Goal: Task Accomplishment & Management: Use online tool/utility

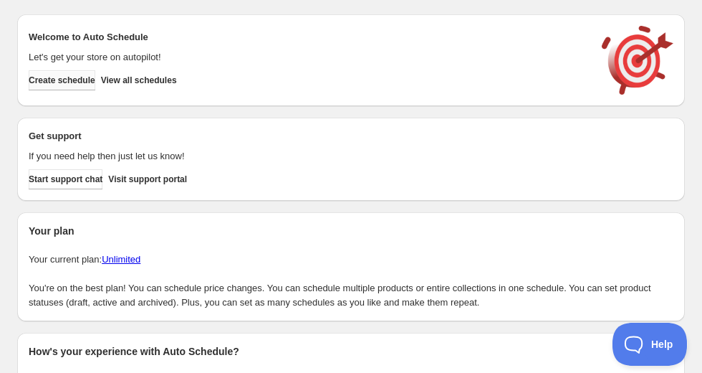
click at [56, 81] on span "Create schedule" at bounding box center [62, 80] width 67 height 11
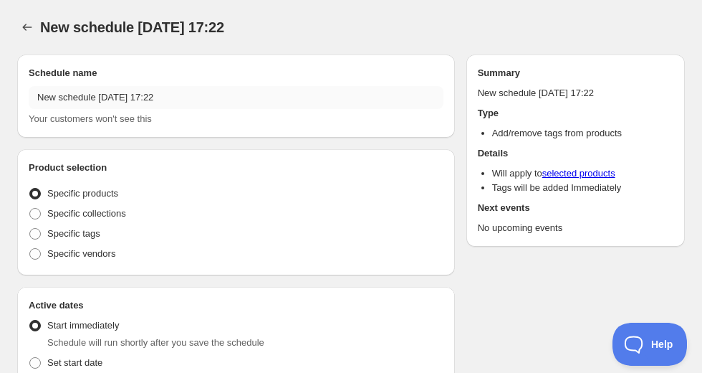
radio input "true"
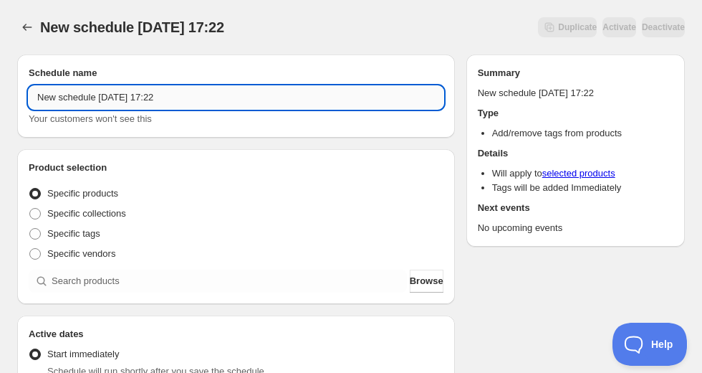
click at [87, 105] on input "New schedule [DATE] 17:22" at bounding box center [236, 97] width 415 height 23
drag, startPoint x: 98, startPoint y: 100, endPoint x: -34, endPoint y: 96, distance: 131.9
click at [0, 96] on html "New schedule [DATE] 17:22. This page is ready New schedule [DATE] 17:22 Duplica…" at bounding box center [351, 186] width 702 height 373
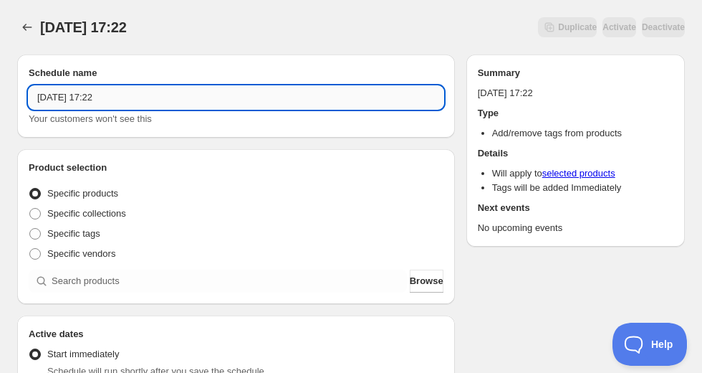
click at [94, 96] on input "[DATE] 17:22" at bounding box center [236, 97] width 415 height 23
click at [85, 96] on input "[DATE] 17:22" at bounding box center [236, 97] width 415 height 23
drag, startPoint x: 110, startPoint y: 96, endPoint x: 263, endPoint y: 102, distance: 153.4
click at [253, 102] on input "[DATE] 17:22" at bounding box center [236, 97] width 415 height 23
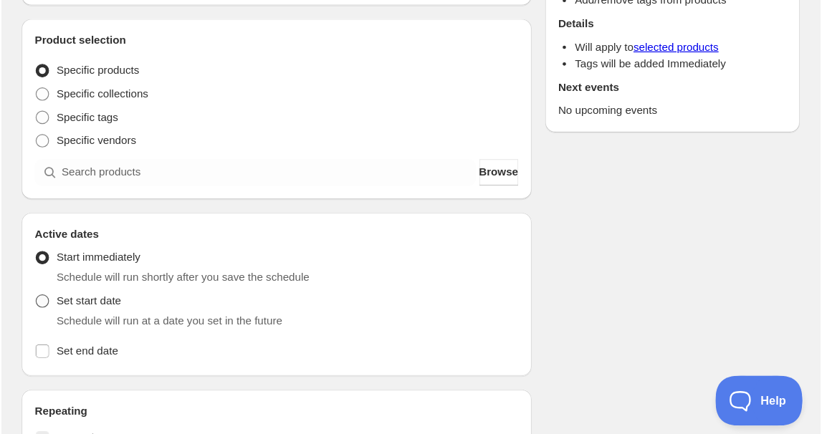
scroll to position [229, 0]
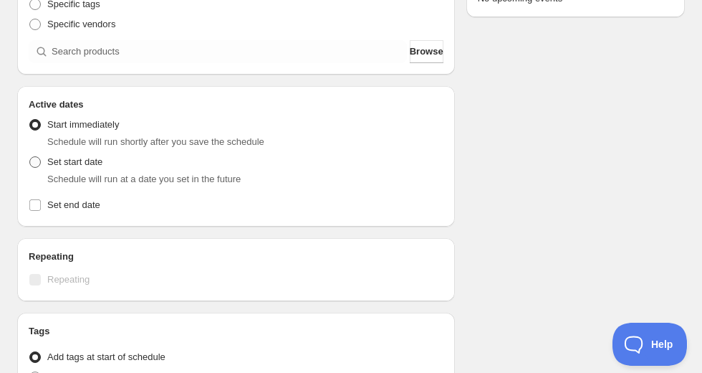
type input "[DATE] 4am"
click at [40, 153] on label "Set start date" at bounding box center [66, 162] width 74 height 20
click at [30, 156] on input "Set start date" at bounding box center [29, 156] width 1 height 1
radio input "true"
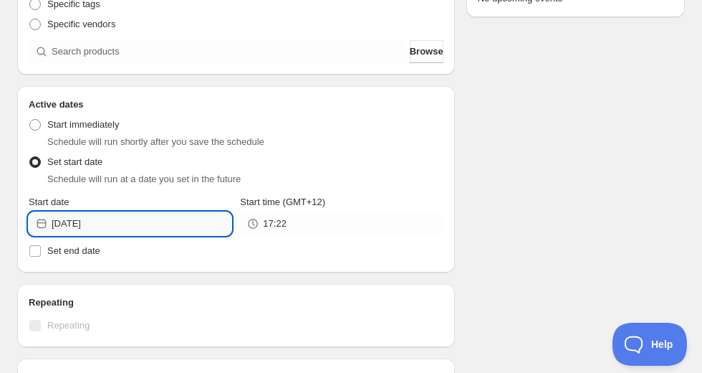
click at [107, 234] on input "[DATE]" at bounding box center [142, 223] width 180 height 23
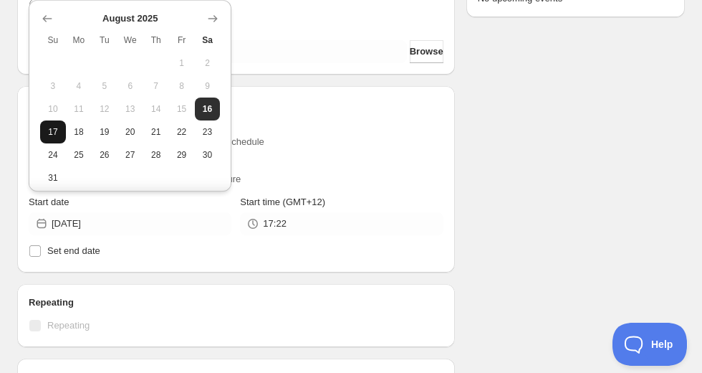
click at [57, 136] on span "17" at bounding box center [53, 131] width 14 height 11
type input "[DATE]"
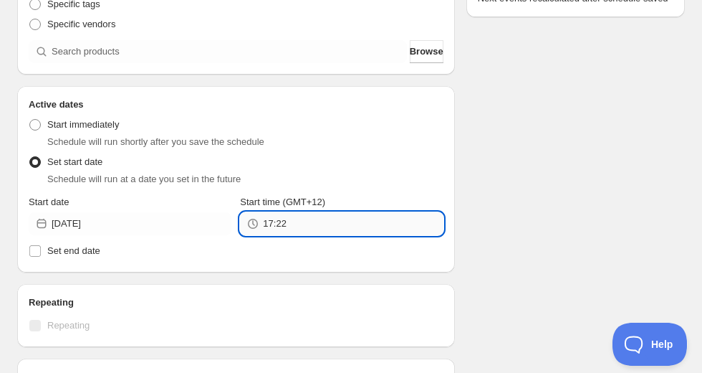
click at [285, 234] on input "17:22" at bounding box center [353, 223] width 180 height 23
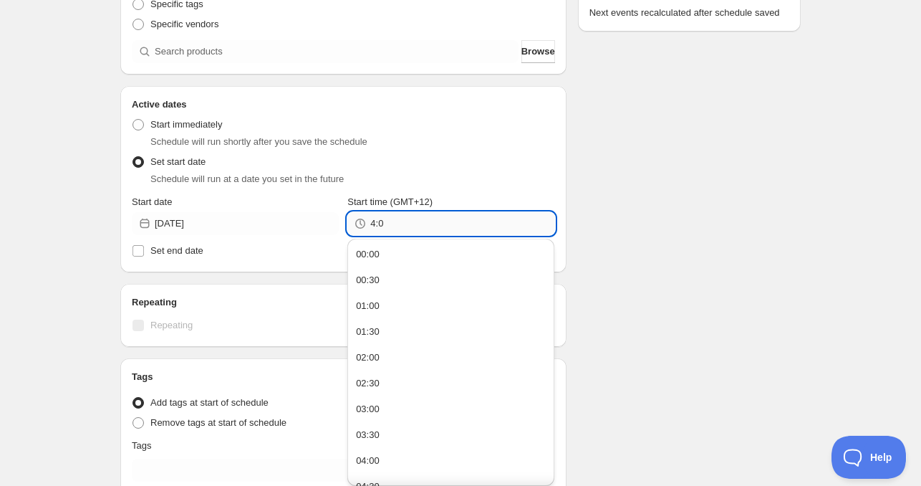
click at [408, 227] on input "4:0" at bounding box center [462, 223] width 184 height 23
click at [618, 181] on div "Schedule name [DATE] 4am Your customers won't see this Product selection Entity…" at bounding box center [455, 235] width 692 height 843
type input "04:00"
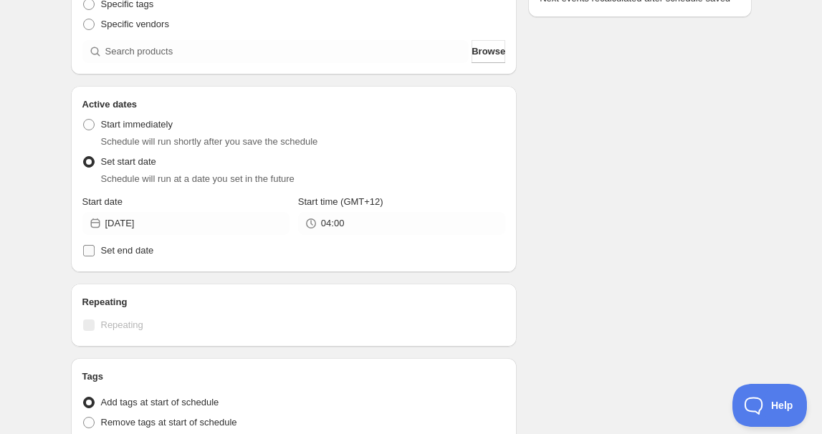
click at [125, 252] on span "Set end date" at bounding box center [127, 250] width 53 height 11
click at [95, 252] on input "Set end date" at bounding box center [88, 250] width 11 height 11
checkbox input "true"
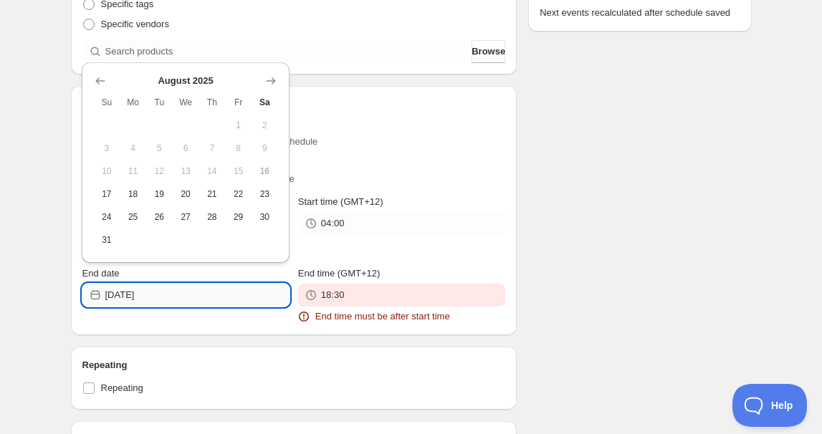
click at [163, 288] on input "[DATE]" at bounding box center [197, 295] width 184 height 23
click at [135, 198] on span "18" at bounding box center [132, 193] width 15 height 11
type input "[DATE]"
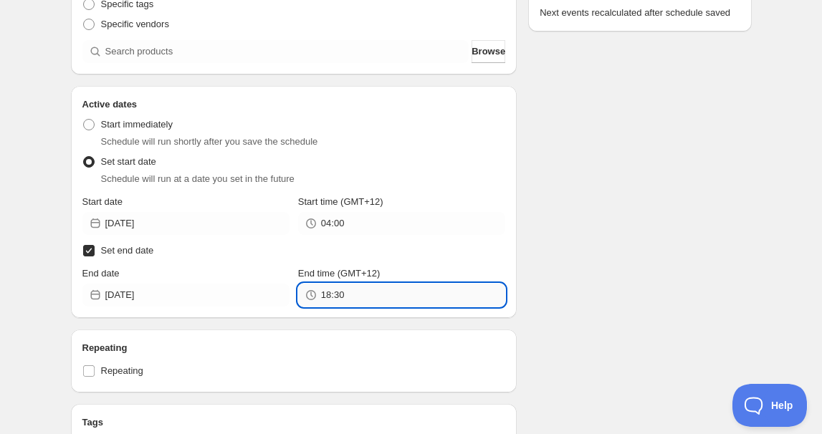
click at [377, 299] on input "18:30" at bounding box center [413, 295] width 184 height 23
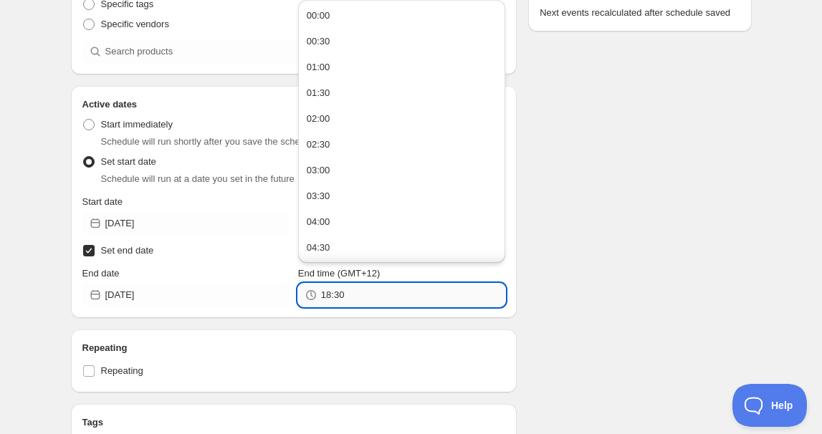
paste input "4:0"
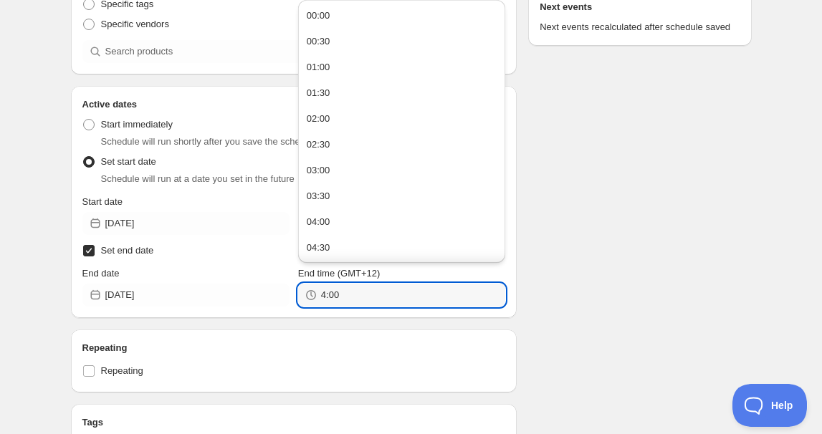
click at [525, 294] on div "Schedule name [DATE] 4am Your customers won't see this Product selection Entity…" at bounding box center [405, 258] width 692 height 888
type input "04:00"
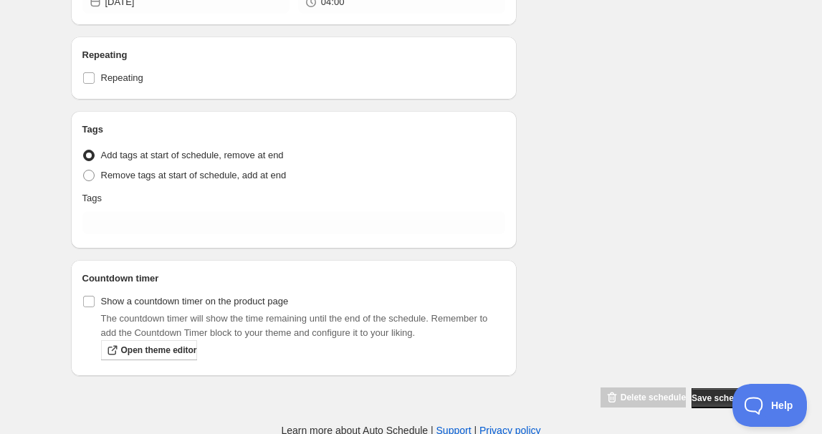
scroll to position [523, 0]
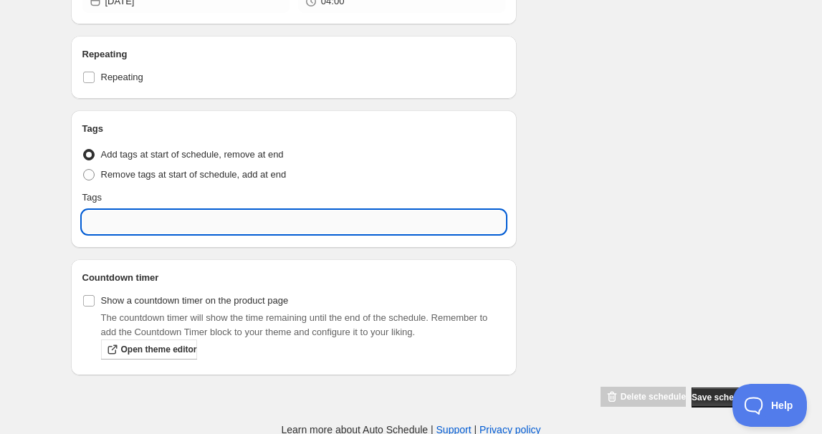
click at [128, 221] on input "text" at bounding box center [293, 222] width 423 height 23
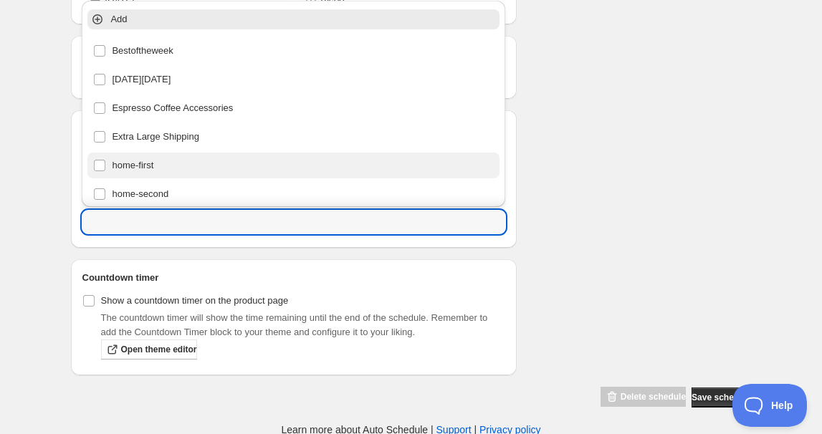
click at [164, 157] on div "home-first" at bounding box center [293, 165] width 401 height 20
type input "home-first"
checkbox input "true"
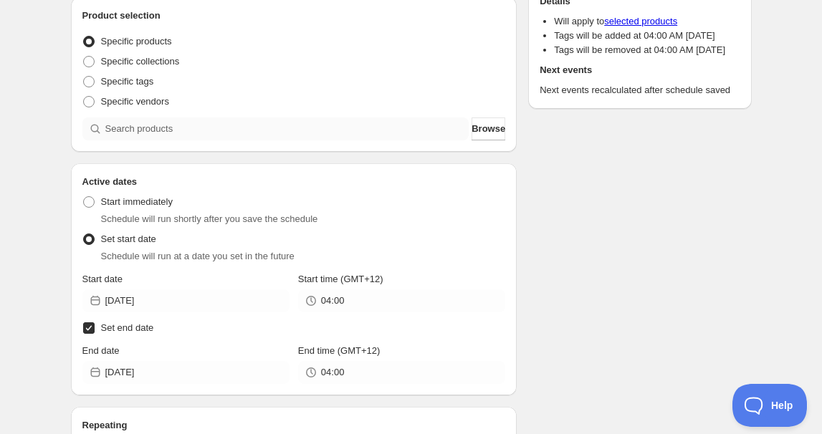
scroll to position [67, 0]
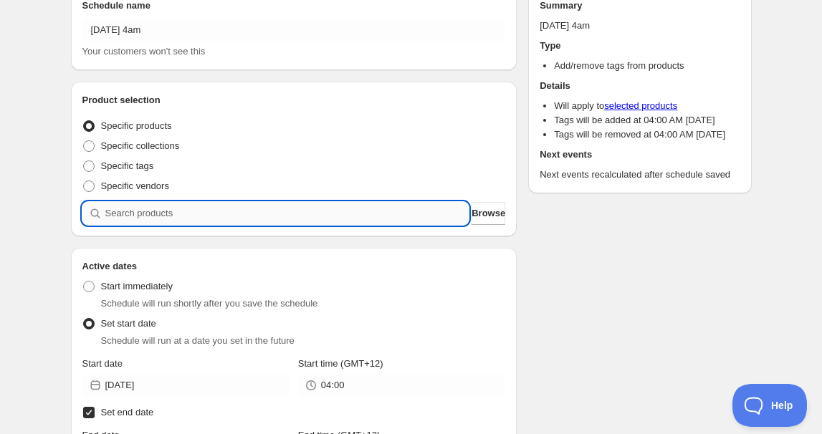
click at [198, 215] on input "search" at bounding box center [287, 213] width 364 height 23
paste input "824798-BLU"
type input "824798-BLU"
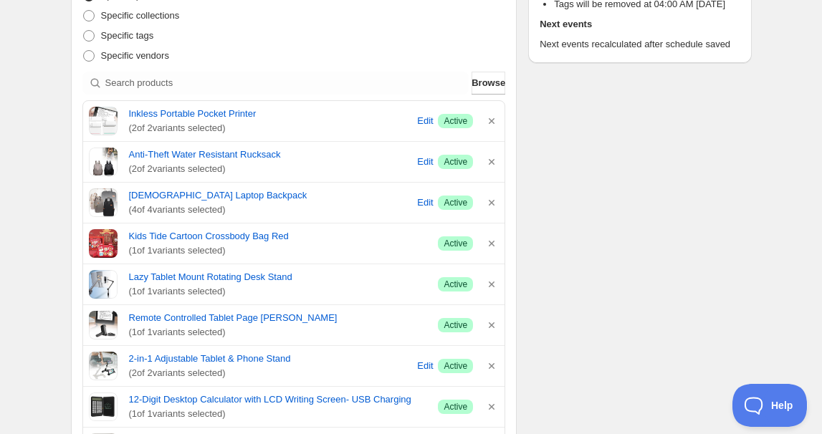
scroll to position [328, 0]
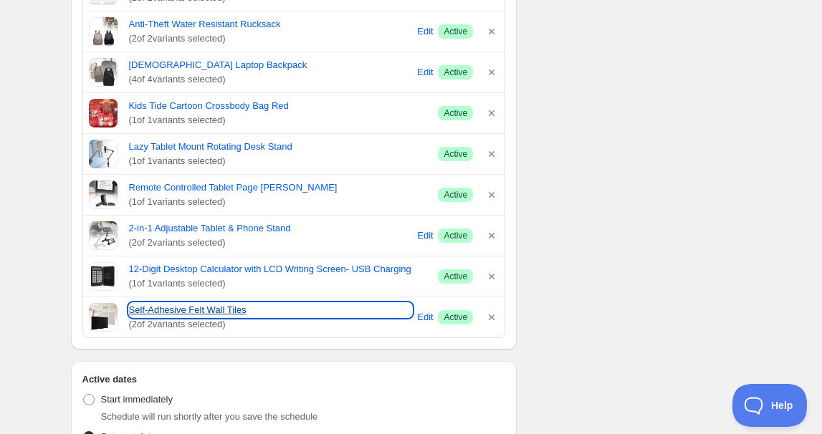
click at [206, 305] on link "Self-Adhesive Felt Wall Tiles" at bounding box center [271, 310] width 284 height 14
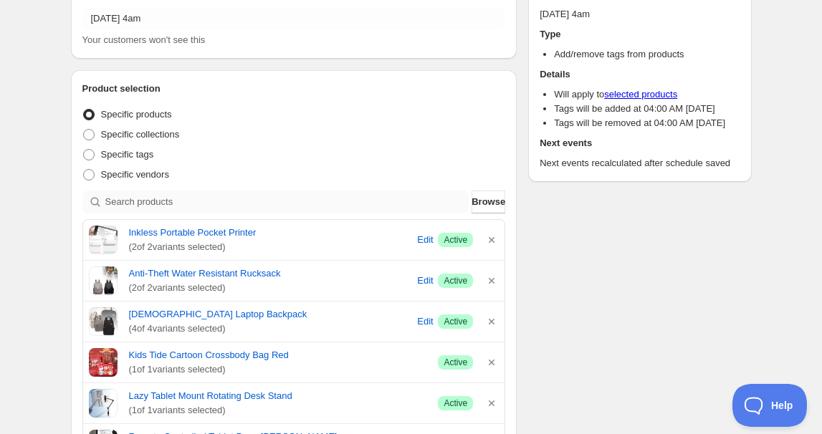
scroll to position [130, 0]
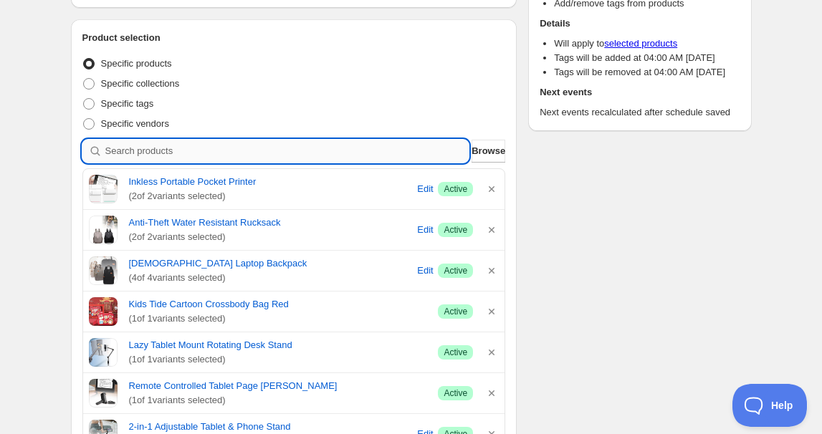
click at [156, 145] on input "search" at bounding box center [287, 151] width 364 height 23
paste input "756739"
type input "756739"
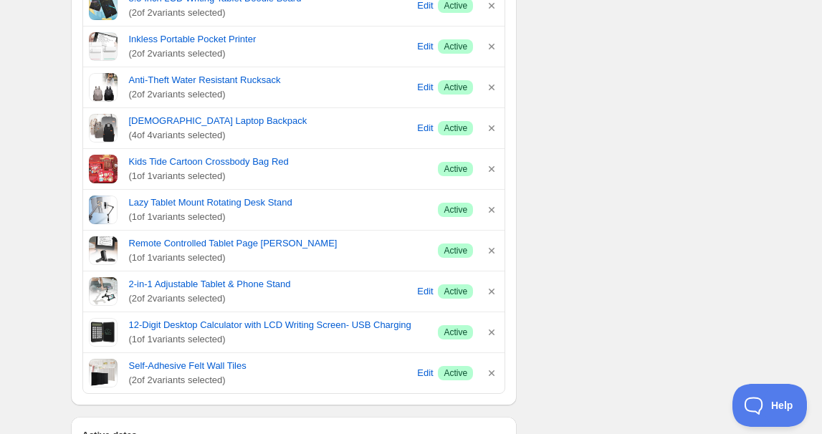
scroll to position [456, 0]
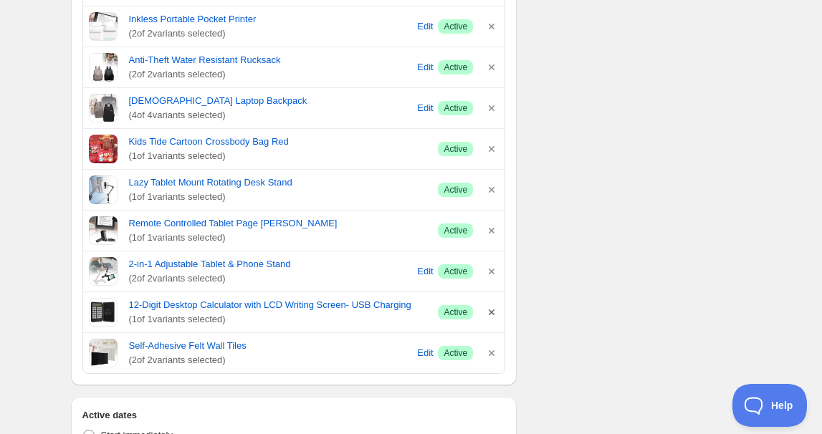
click at [489, 310] on icon "button" at bounding box center [491, 312] width 14 height 14
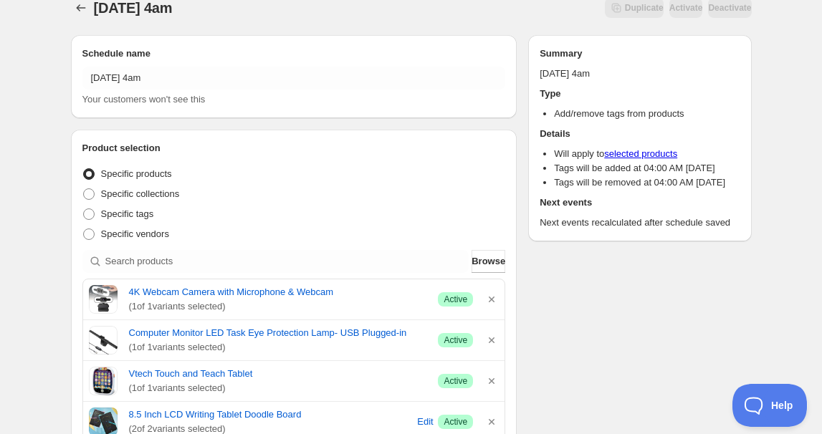
scroll to position [0, 0]
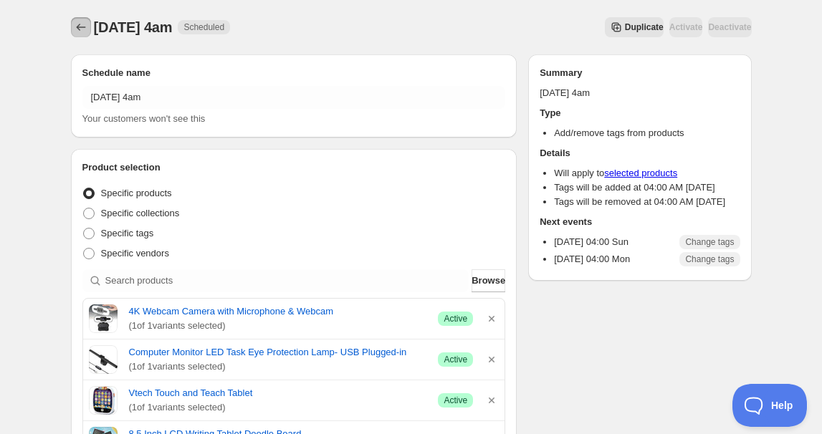
click at [88, 26] on button "Schedules" at bounding box center [81, 27] width 20 height 20
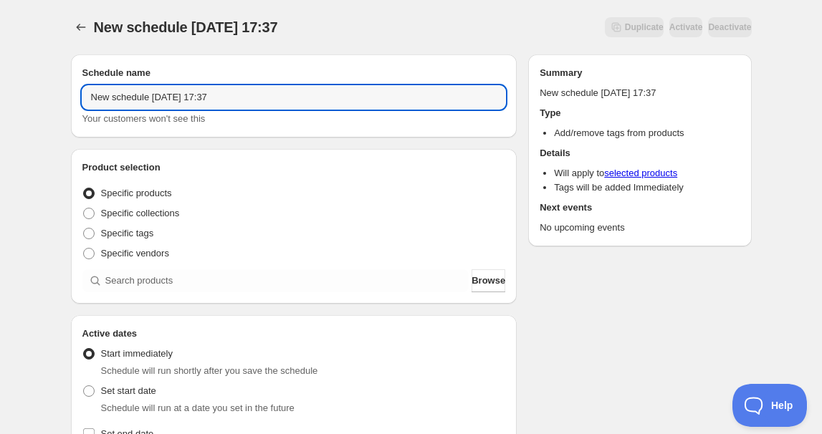
drag, startPoint x: 144, startPoint y: 97, endPoint x: 44, endPoint y: 98, distance: 100.3
click at [49, 98] on div "New schedule [DATE] 17:37. This page is ready New schedule [DATE] 17:37 Duplica…" at bounding box center [411, 434] width 822 height 868
drag, startPoint x: 141, startPoint y: 99, endPoint x: 137, endPoint y: 116, distance: 17.7
click at [141, 99] on input "[DATE] 17:37" at bounding box center [293, 97] width 423 height 23
drag, startPoint x: 168, startPoint y: 97, endPoint x: 267, endPoint y: 104, distance: 99.8
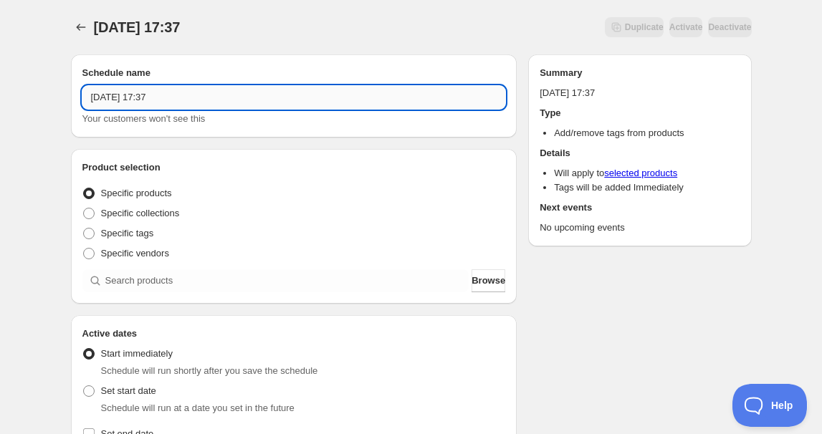
click at [267, 104] on input "[DATE] 17:37" at bounding box center [293, 97] width 423 height 23
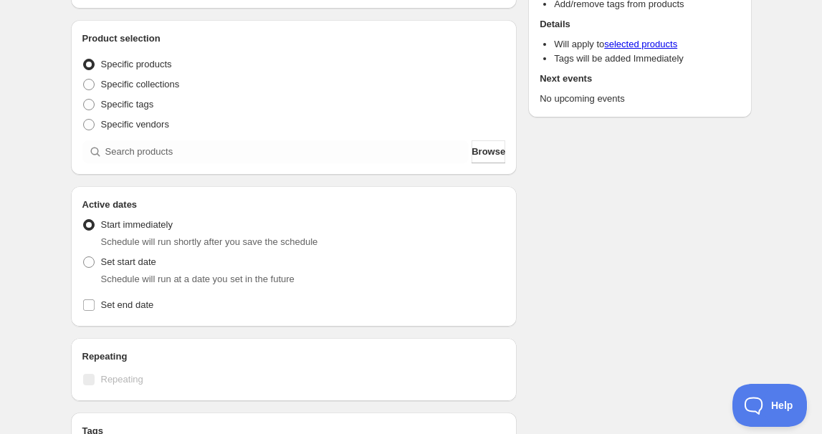
scroll to position [130, 0]
type input "[DATE] 11am"
click at [95, 261] on span at bounding box center [88, 261] width 13 height 13
click at [84, 256] on input "Set start date" at bounding box center [83, 256] width 1 height 1
radio input "true"
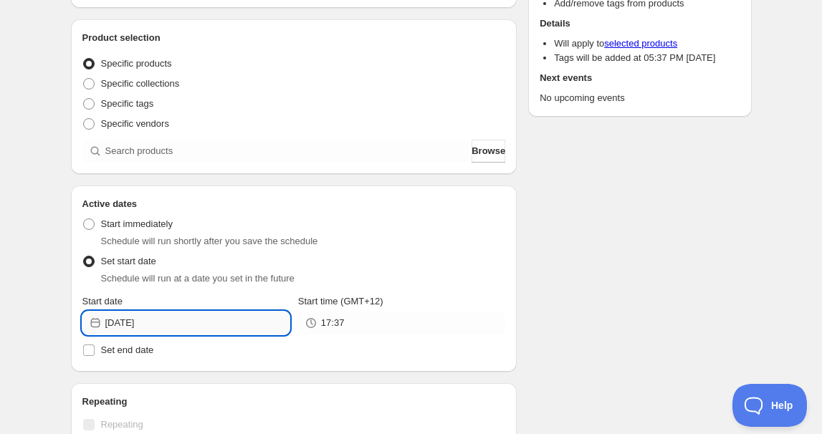
click at [168, 320] on input "[DATE]" at bounding box center [197, 323] width 184 height 23
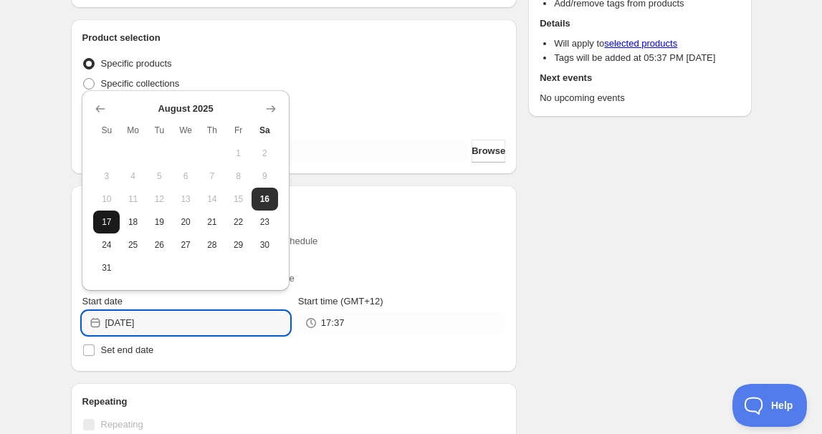
click at [112, 224] on span "17" at bounding box center [106, 221] width 15 height 11
type input "[DATE]"
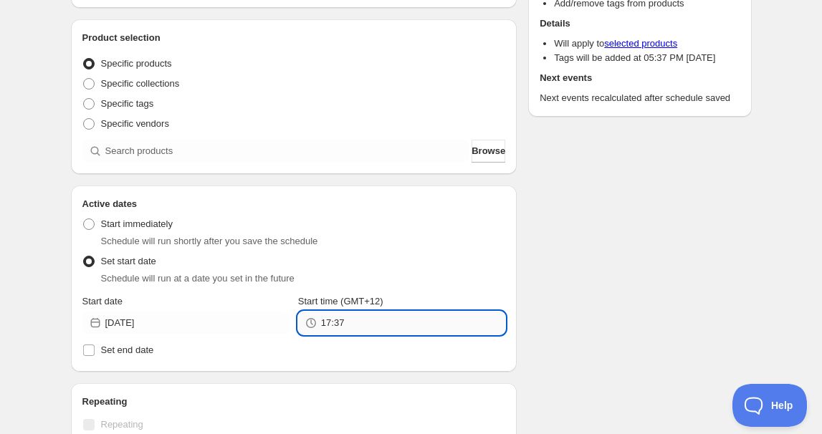
click at [414, 332] on input "17:37" at bounding box center [413, 323] width 184 height 23
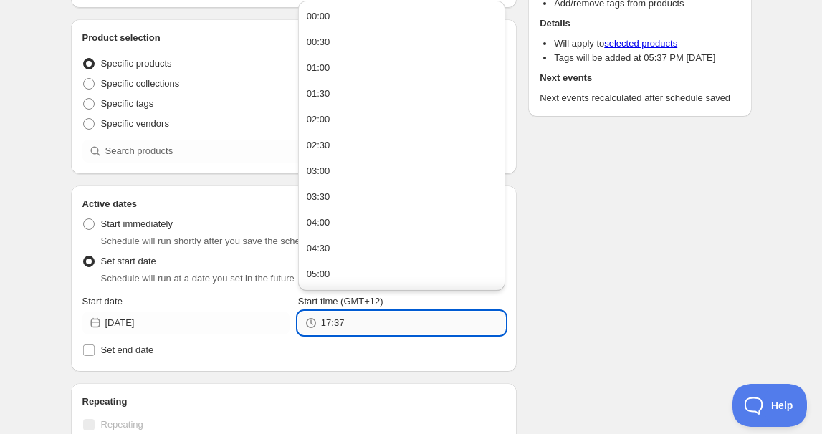
paste input "text"
type input "11:00"
click at [75, 352] on div "Active dates Active Date Type Start immediately Schedule will run shortly after…" at bounding box center [294, 279] width 446 height 186
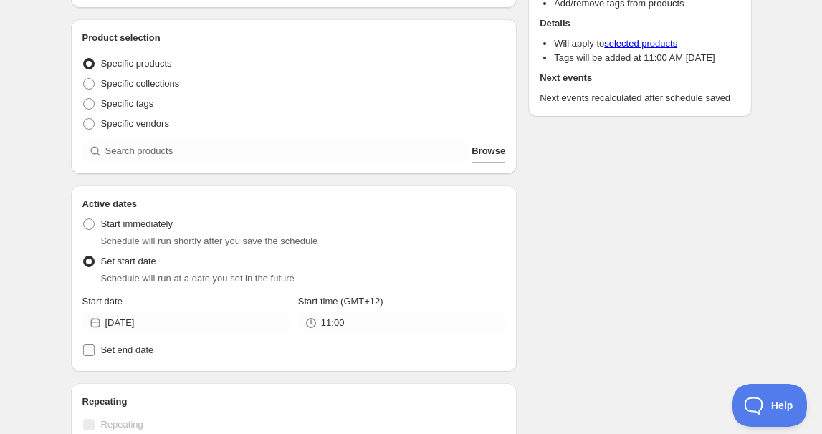
click at [103, 352] on span "Set end date" at bounding box center [127, 350] width 53 height 11
click at [95, 352] on input "Set end date" at bounding box center [88, 350] width 11 height 11
checkbox input "true"
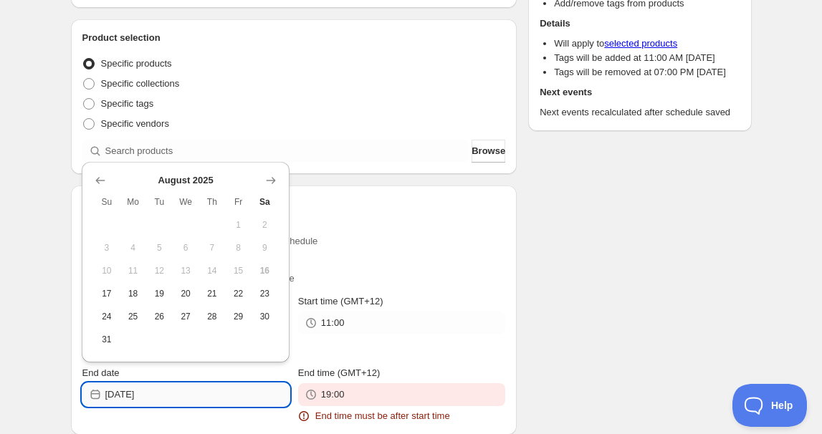
click at [172, 372] on input "[DATE]" at bounding box center [197, 394] width 184 height 23
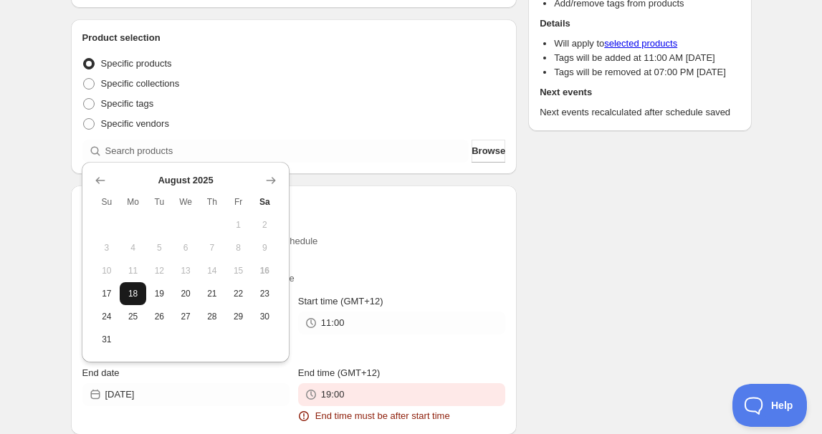
click at [130, 292] on span "18" at bounding box center [132, 293] width 15 height 11
type input "[DATE]"
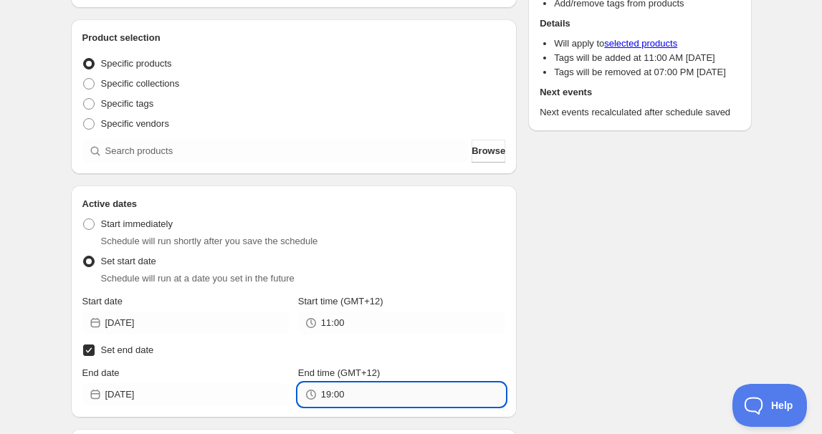
click at [374, 372] on input "19:00" at bounding box center [413, 394] width 184 height 23
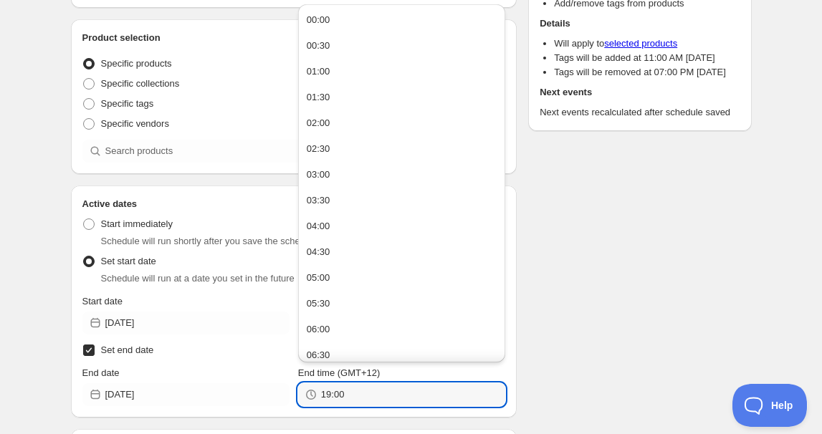
paste input "1"
type input "11:00"
click at [643, 294] on div "Schedule name [DATE] 11am Your customers won't see this Product selection Entit…" at bounding box center [405, 357] width 692 height 888
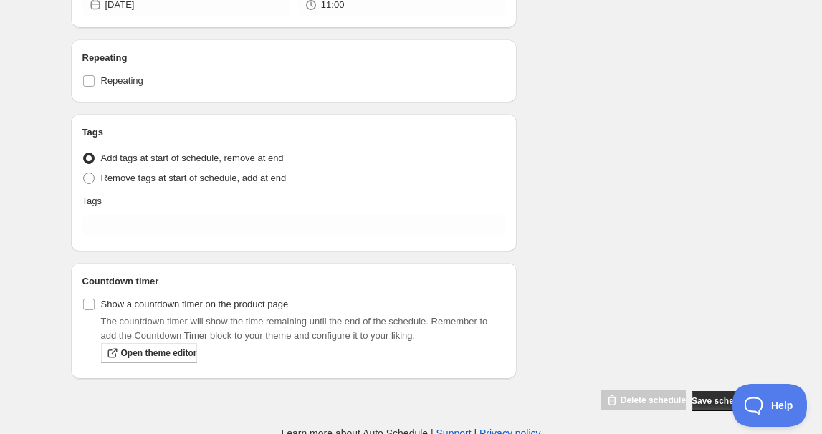
scroll to position [523, 0]
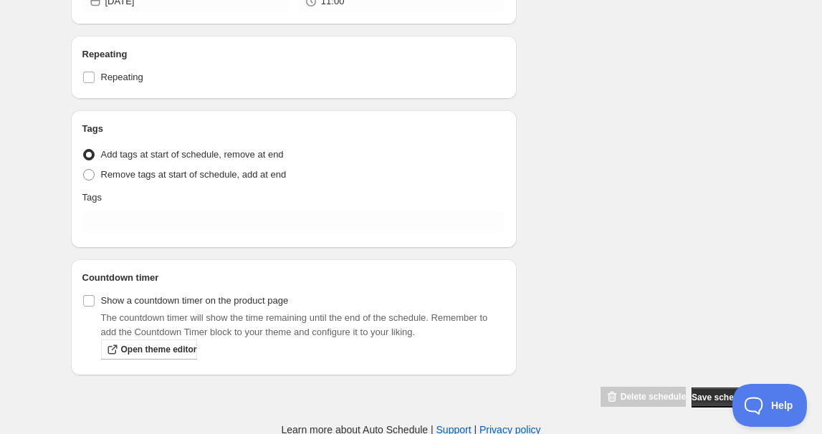
click at [135, 238] on div "Tags Tag type Add tags at start of schedule, remove at end Remove tags at start…" at bounding box center [294, 179] width 446 height 138
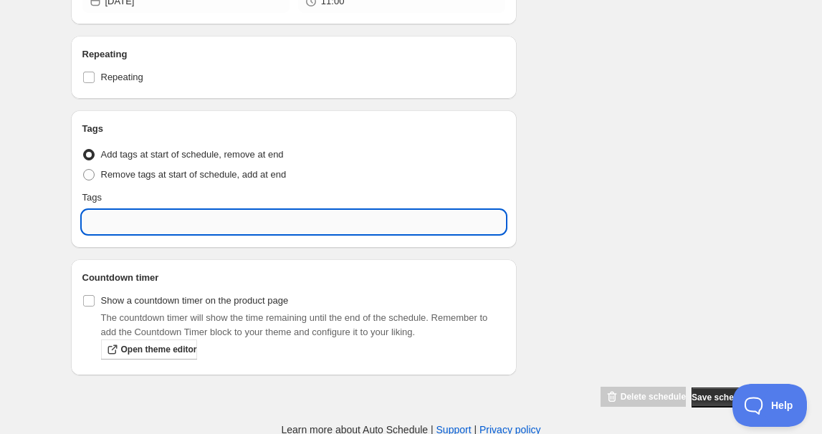
click at [135, 229] on input "text" at bounding box center [293, 222] width 423 height 23
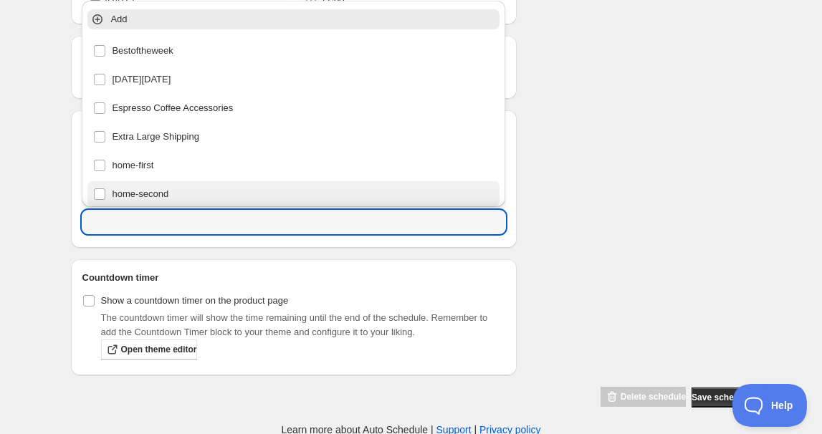
click at [142, 192] on div "home-second" at bounding box center [293, 194] width 401 height 20
type input "home-second"
checkbox input "true"
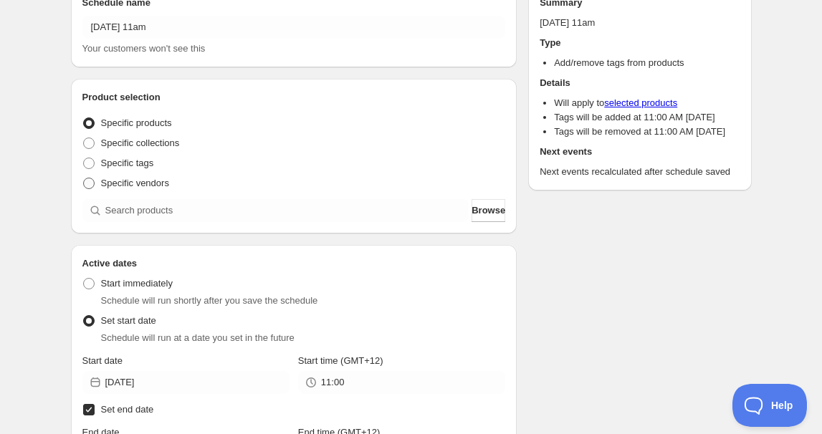
scroll to position [67, 0]
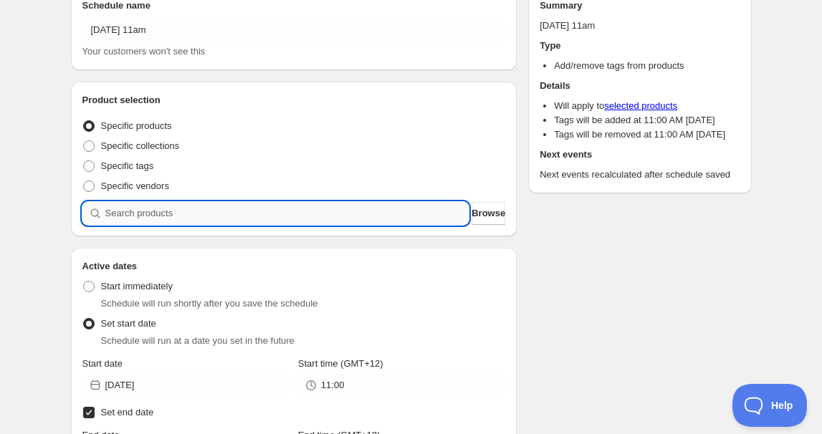
click at [118, 209] on input "search" at bounding box center [287, 213] width 364 height 23
paste input "765001"
type input "765001"
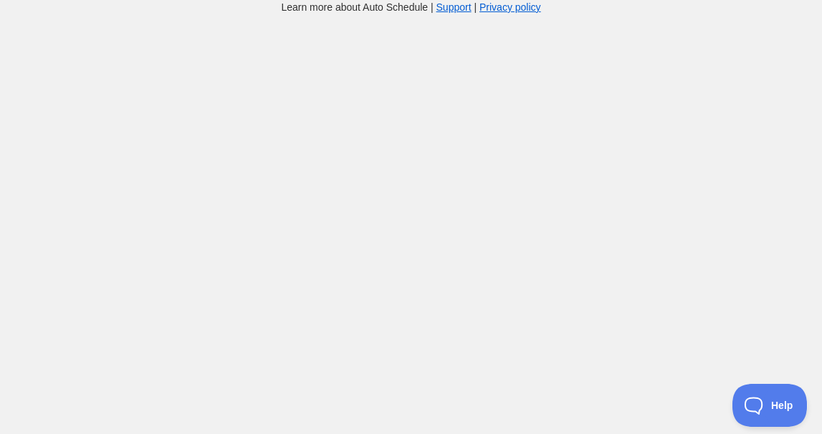
scroll to position [14, 0]
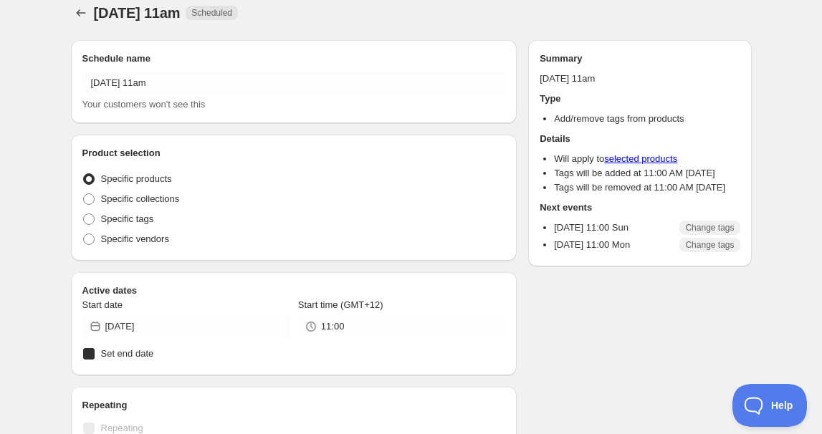
radio input "true"
checkbox input "true"
radio input "true"
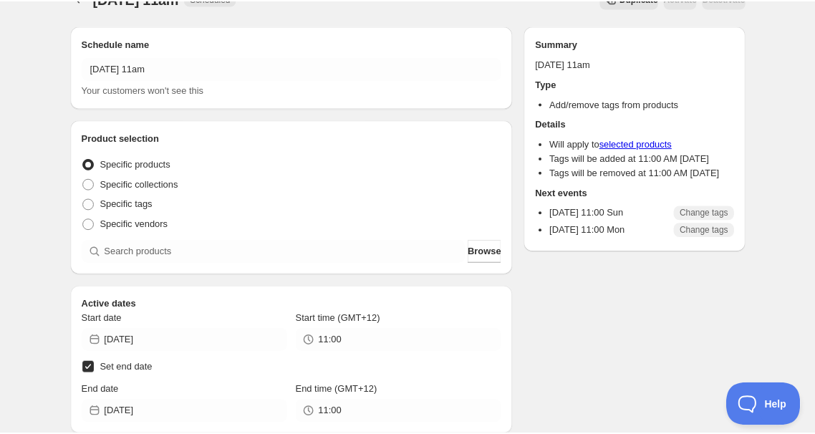
scroll to position [0, 0]
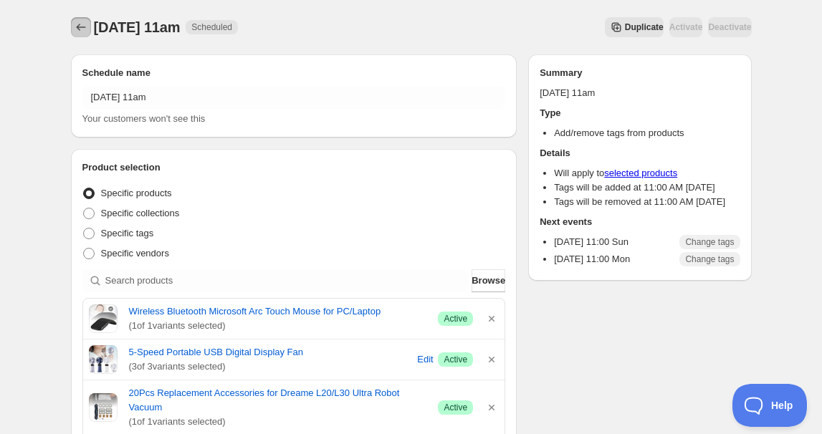
click at [85, 28] on icon "Schedules" at bounding box center [81, 27] width 14 height 14
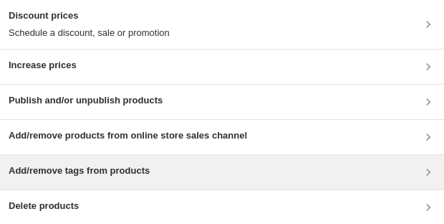
click at [128, 171] on h3 "Add/remove tags from products" at bounding box center [79, 170] width 141 height 14
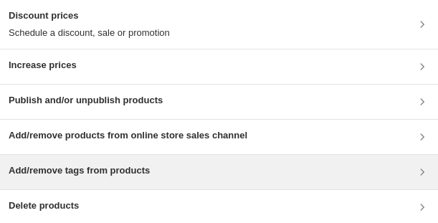
click at [116, 176] on h3 "Add/remove tags from products" at bounding box center [79, 170] width 141 height 14
